Goal: Information Seeking & Learning: Learn about a topic

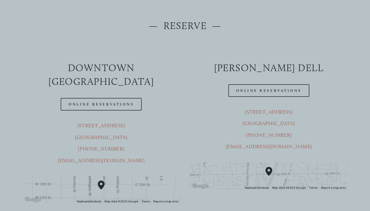
scroll to position [68, 0]
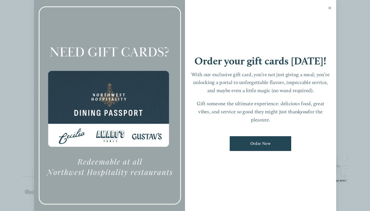
click at [329, 10] on link "Close" at bounding box center [329, 9] width 11 height 16
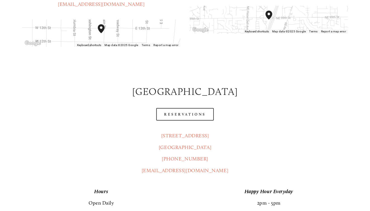
scroll to position [219, 0]
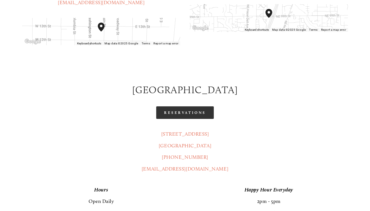
click at [191, 106] on link "Reservations" at bounding box center [185, 112] width 58 height 13
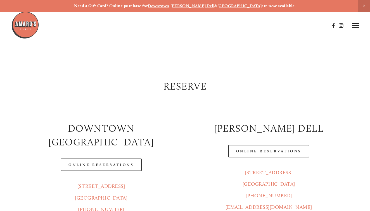
scroll to position [0, 0]
click at [25, 27] on img at bounding box center [25, 25] width 28 height 28
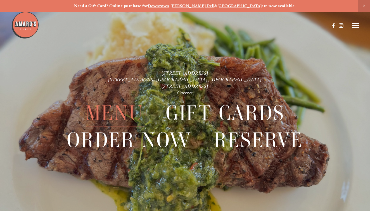
click at [125, 105] on span "Menu" at bounding box center [115, 113] width 58 height 27
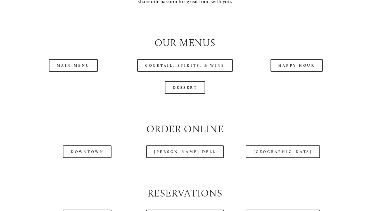
scroll to position [544, 0]
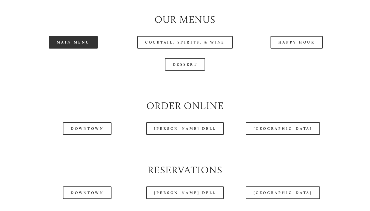
click at [82, 37] on link "Main Menu" at bounding box center [73, 42] width 49 height 13
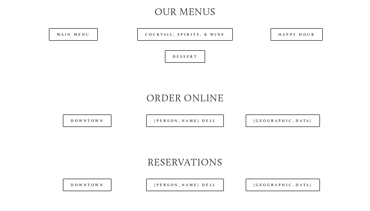
scroll to position [553, 0]
click at [87, 34] on header "Menu Order Now Visit Gallery 0" at bounding box center [185, 11] width 348 height 51
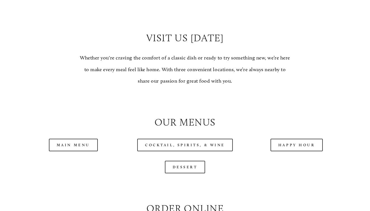
scroll to position [447, 0]
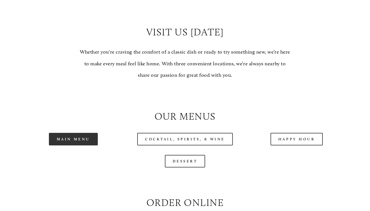
click at [81, 134] on link "Main Menu" at bounding box center [73, 139] width 49 height 13
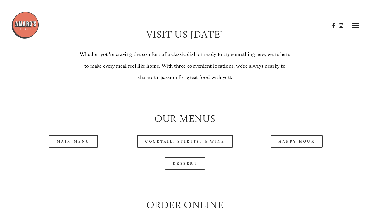
scroll to position [442, 0]
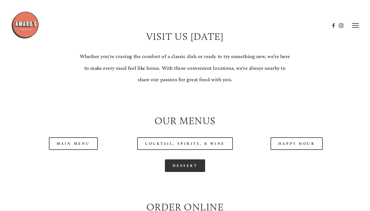
click at [185, 164] on link "Dessert" at bounding box center [185, 166] width 41 height 13
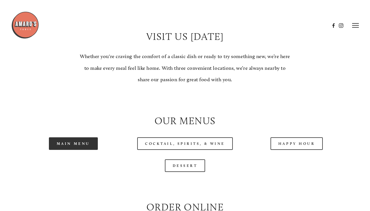
click at [95, 138] on link "Main Menu" at bounding box center [73, 144] width 49 height 13
